Goal: Information Seeking & Learning: Find specific page/section

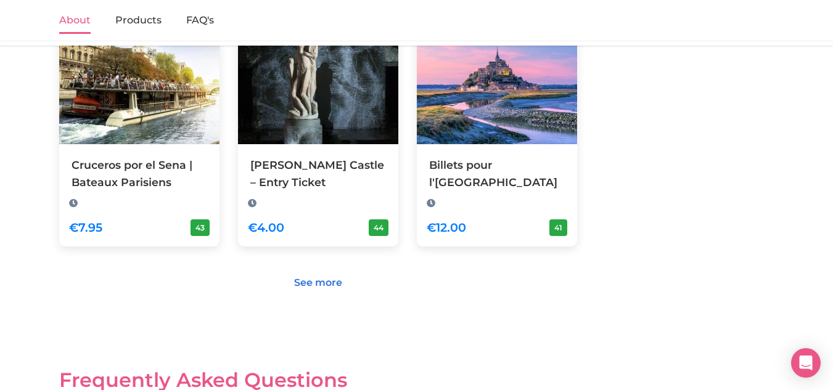
scroll to position [743, 0]
click at [325, 279] on link "See more" at bounding box center [318, 282] width 64 height 23
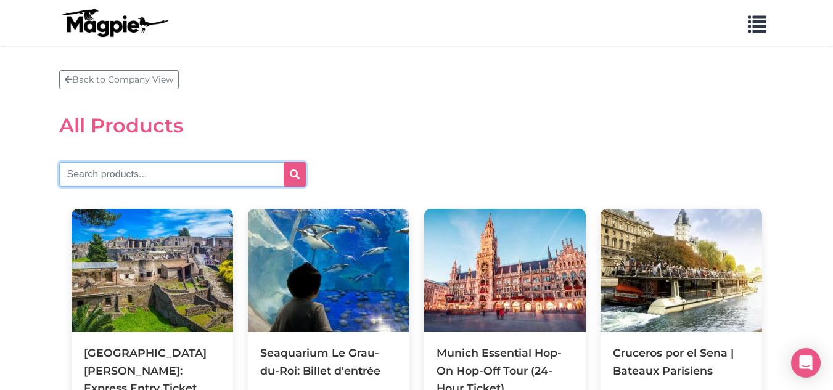
click at [117, 181] on input "text" at bounding box center [182, 174] width 247 height 25
type input "taster"
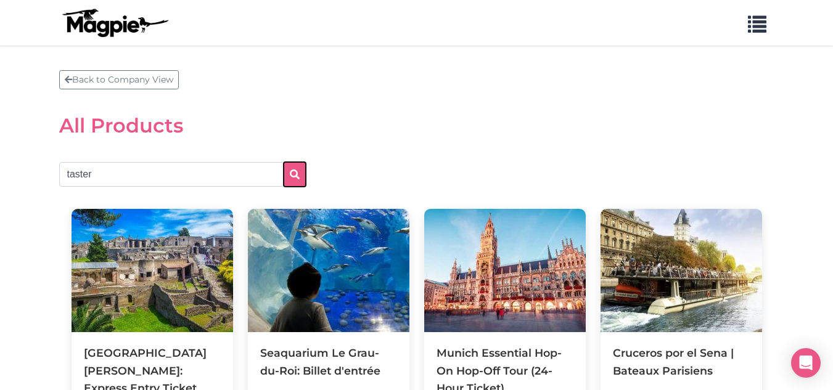
click at [295, 167] on button "submit" at bounding box center [295, 174] width 22 height 25
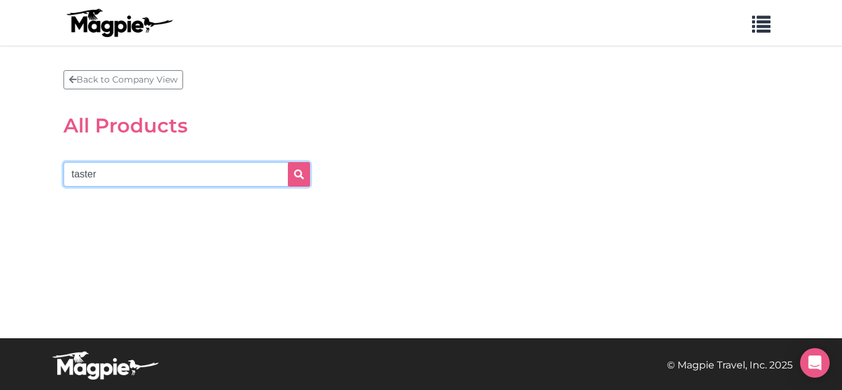
click at [203, 169] on input "taster" at bounding box center [186, 174] width 247 height 25
click at [73, 172] on input "taster" at bounding box center [186, 174] width 247 height 25
type input "[GEOGRAPHIC_DATA]"
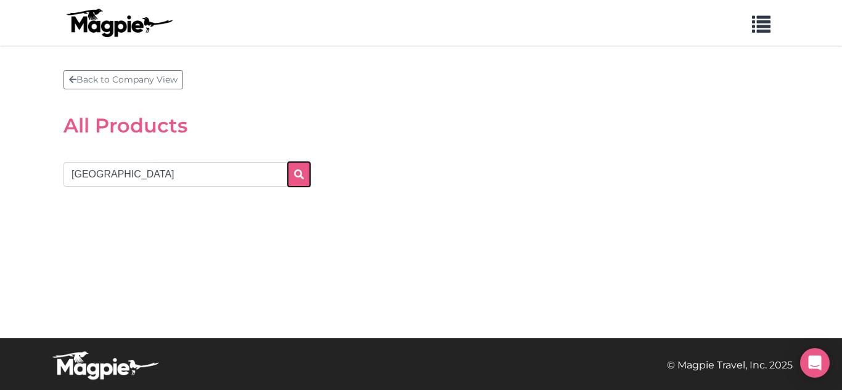
click at [308, 175] on button "submit" at bounding box center [299, 174] width 22 height 25
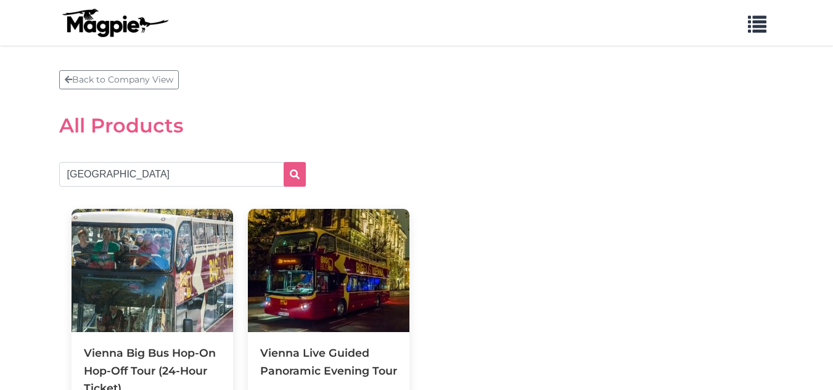
scroll to position [115, 0]
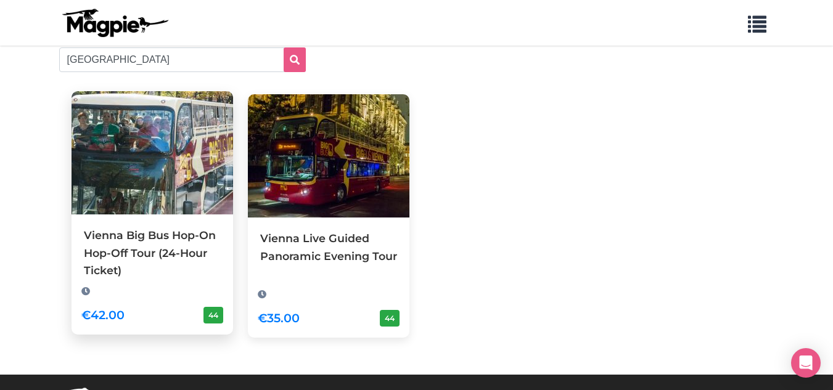
click at [107, 200] on img at bounding box center [151, 152] width 161 height 123
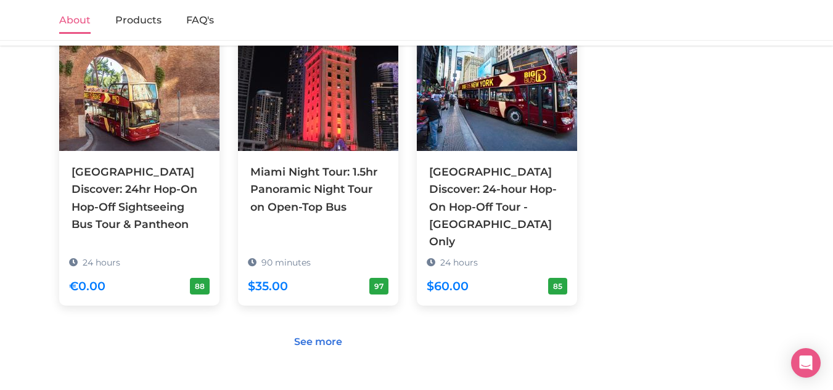
scroll to position [1220, 0]
click at [311, 330] on link "See more" at bounding box center [318, 341] width 64 height 23
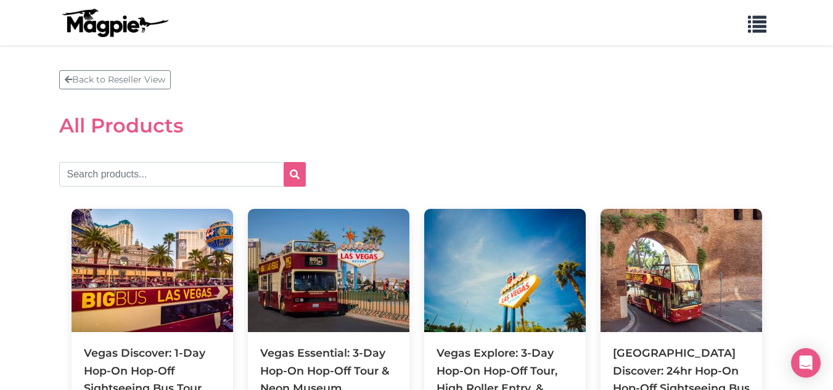
drag, startPoint x: 810, startPoint y: 150, endPoint x: 802, endPoint y: 153, distance: 7.8
click at [165, 173] on input "text" at bounding box center [182, 174] width 247 height 25
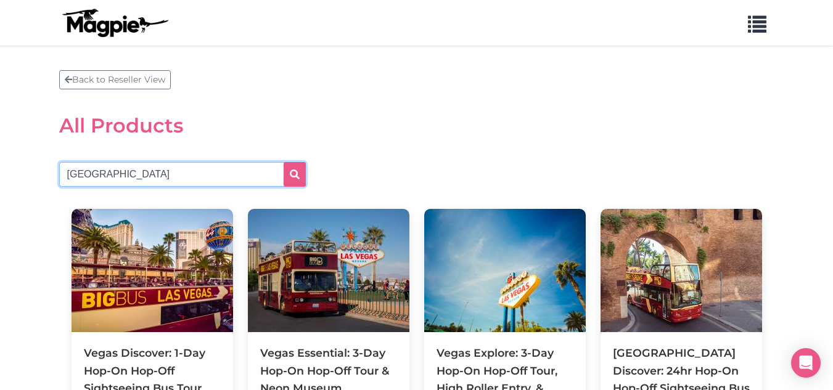
type input "[GEOGRAPHIC_DATA]"
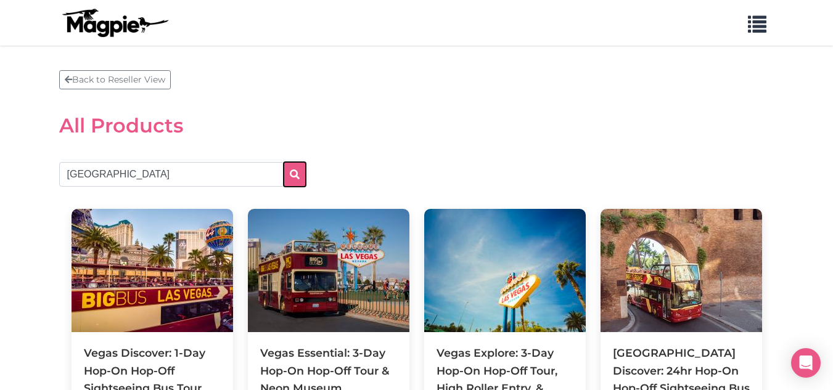
click at [300, 178] on button "submit" at bounding box center [295, 174] width 22 height 25
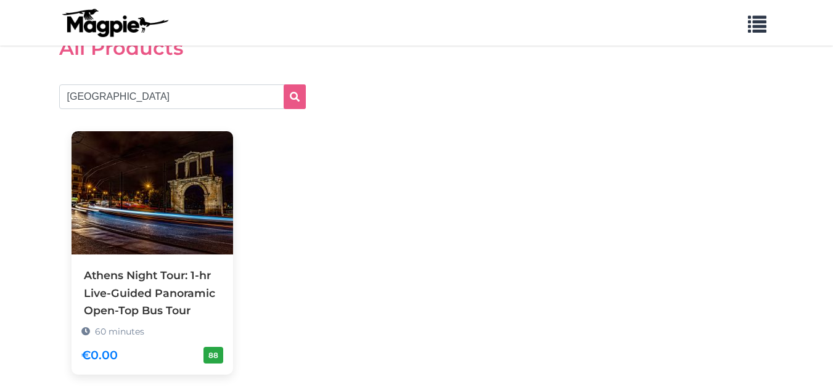
scroll to position [78, 0]
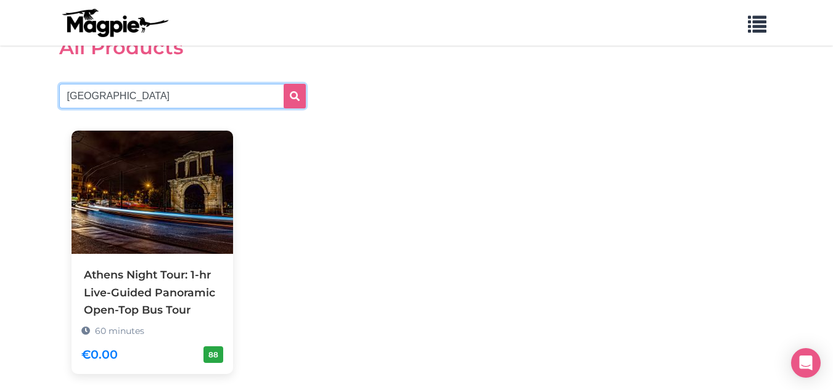
click at [78, 91] on input "[GEOGRAPHIC_DATA]" at bounding box center [182, 96] width 247 height 25
type input "[GEOGRAPHIC_DATA]"
click at [312, 93] on form "[GEOGRAPHIC_DATA]" at bounding box center [207, 96] width 296 height 25
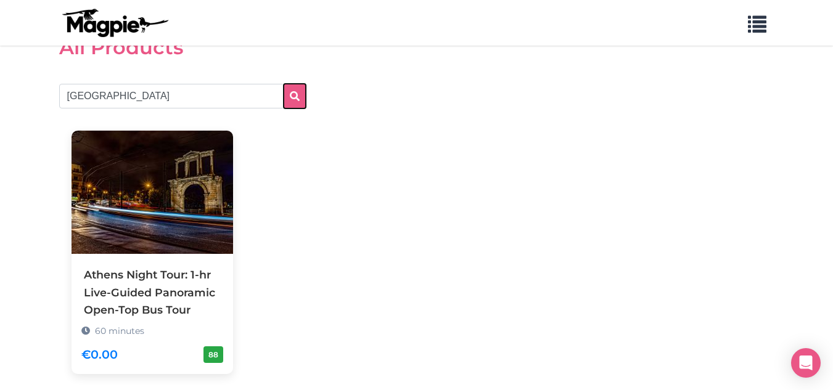
click at [285, 95] on button "submit" at bounding box center [295, 96] width 22 height 25
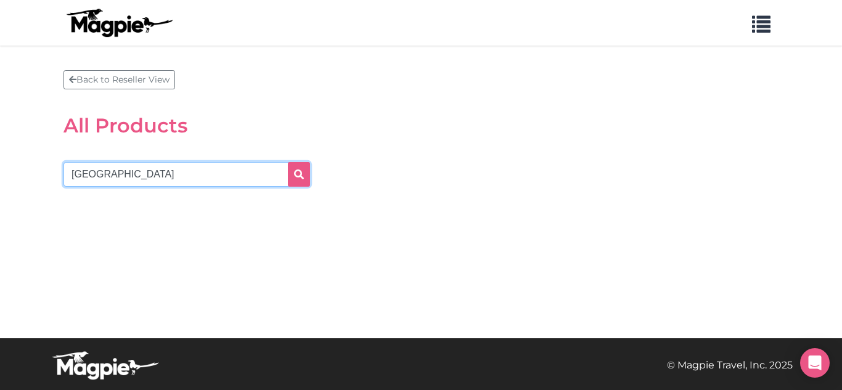
click at [81, 178] on input "munich" at bounding box center [186, 174] width 247 height 25
type input "super combo"
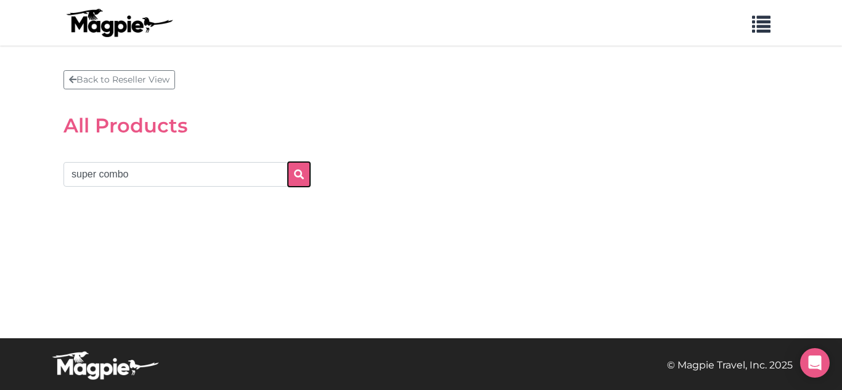
click at [308, 173] on button "submit" at bounding box center [299, 174] width 22 height 25
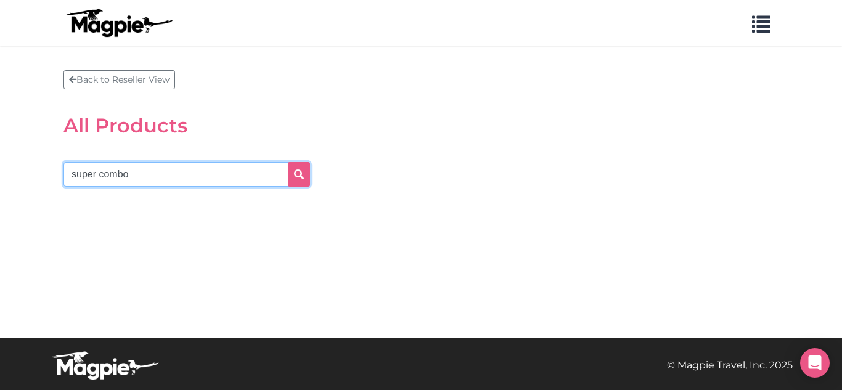
click at [128, 177] on input "super combo" at bounding box center [186, 174] width 247 height 25
type input "Vienna"
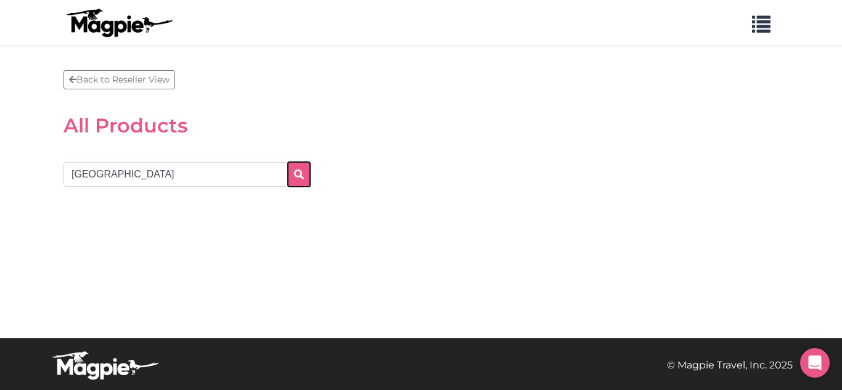
click at [308, 175] on button "submit" at bounding box center [299, 174] width 22 height 25
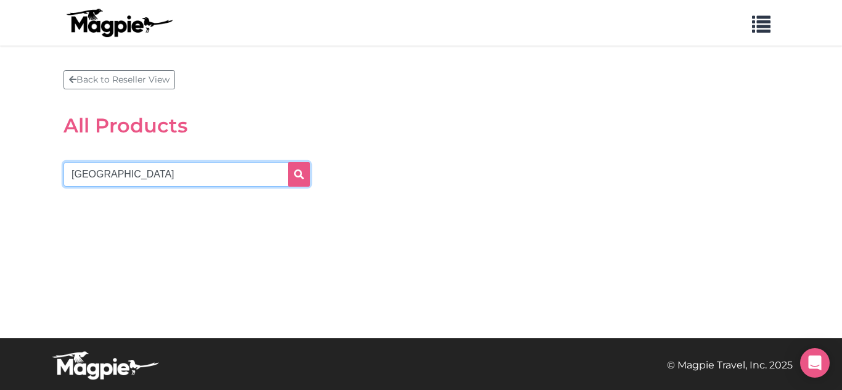
click at [80, 178] on input "Vienna" at bounding box center [186, 174] width 247 height 25
type input "taster"
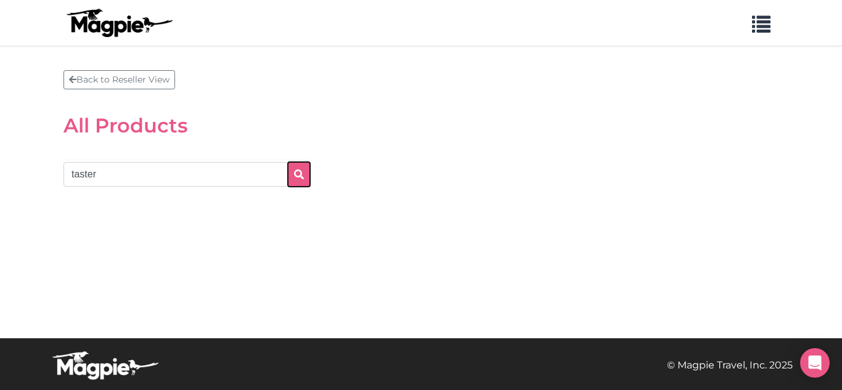
click at [308, 173] on button "submit" at bounding box center [299, 174] width 22 height 25
click at [20, 136] on section "Back to Reseller View All Products taster" at bounding box center [421, 192] width 842 height 293
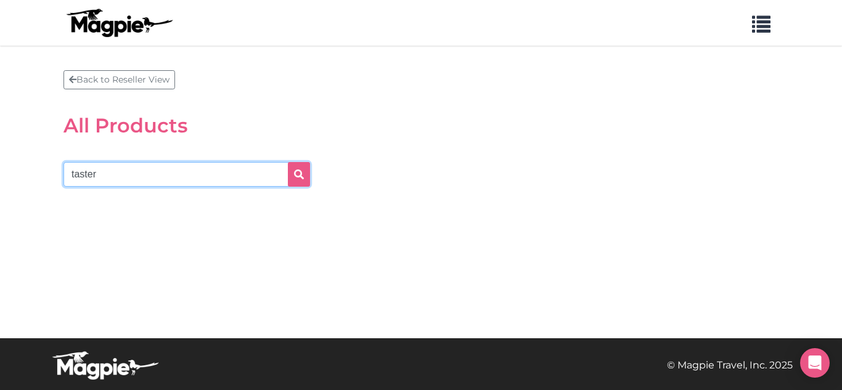
click at [88, 173] on input "taster" at bounding box center [186, 174] width 247 height 25
type input "hoho"
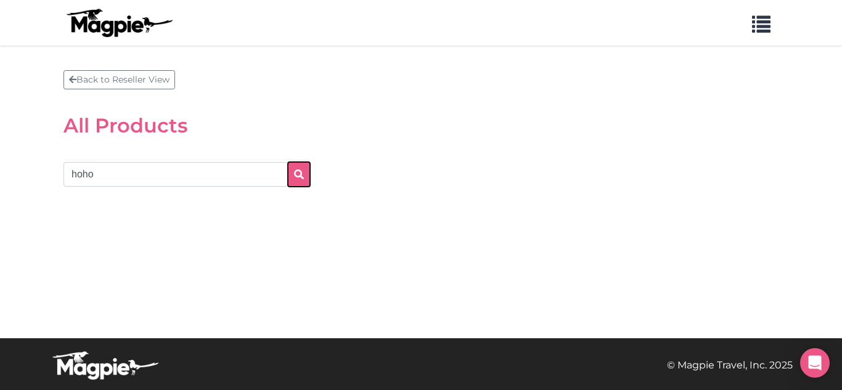
click at [296, 170] on icon "submit" at bounding box center [299, 174] width 10 height 10
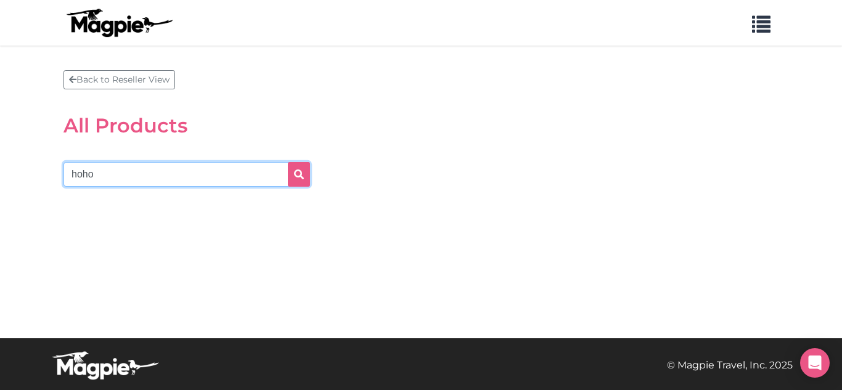
click at [92, 170] on input "hoho" at bounding box center [186, 174] width 247 height 25
type input "vienne"
click at [288, 162] on button "submit" at bounding box center [299, 174] width 22 height 25
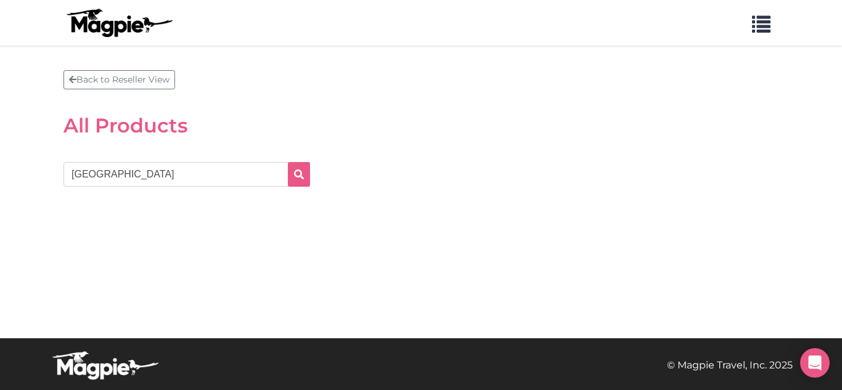
type input "[GEOGRAPHIC_DATA]"
click at [288, 162] on button "submit" at bounding box center [299, 174] width 22 height 25
